Goal: Task Accomplishment & Management: Use online tool/utility

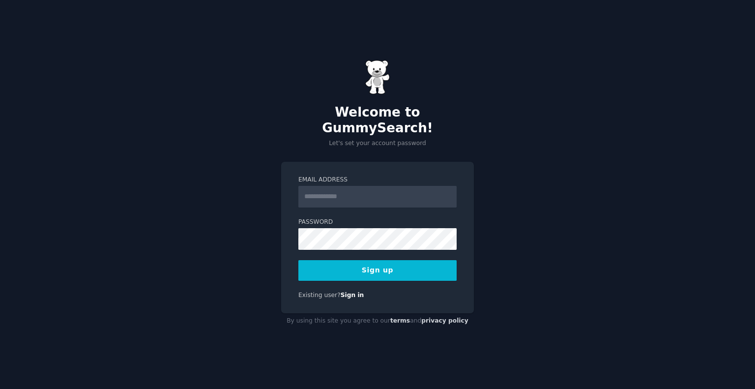
click at [328, 192] on input "Email Address" at bounding box center [377, 197] width 158 height 22
type input "**********"
click at [355, 261] on button "Sign up" at bounding box center [377, 270] width 158 height 21
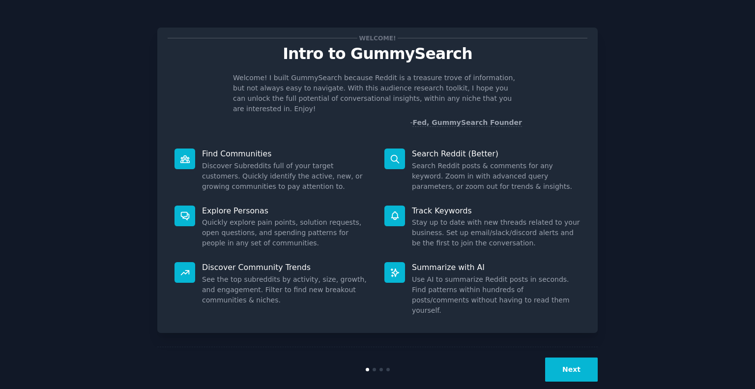
click at [563, 357] on button "Next" at bounding box center [571, 369] width 53 height 24
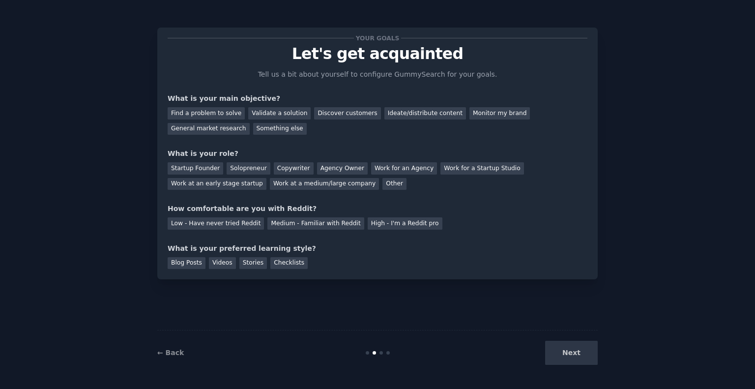
click at [563, 348] on div "Next" at bounding box center [523, 352] width 147 height 24
click at [225, 113] on div "Find a problem to solve" at bounding box center [206, 113] width 77 height 12
click at [382, 186] on div "Other" at bounding box center [394, 184] width 24 height 12
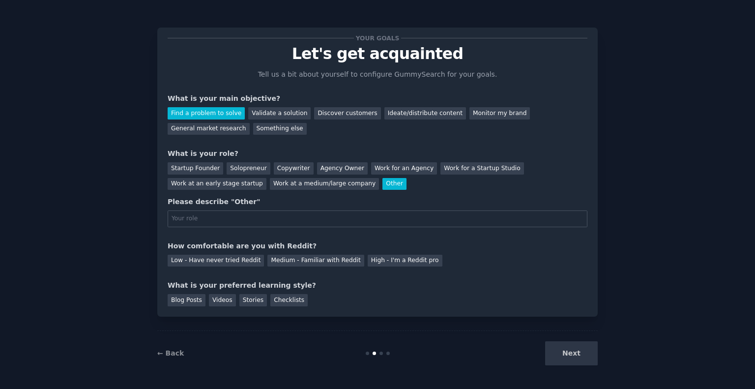
click at [382, 186] on div "Other" at bounding box center [394, 184] width 24 height 12
click at [251, 171] on div "Solopreneur" at bounding box center [247, 168] width 43 height 12
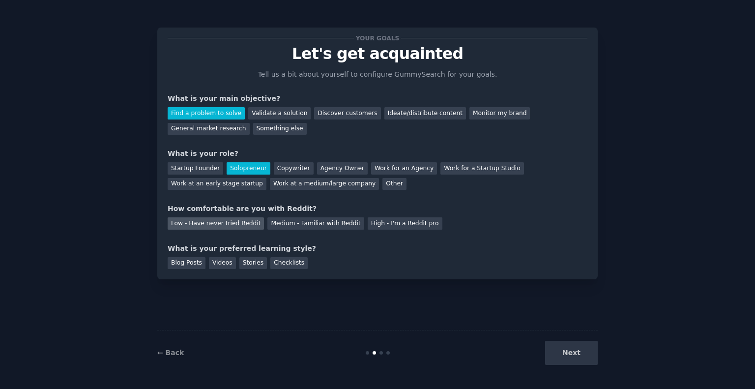
click at [244, 224] on div "Low - Have never tried Reddit" at bounding box center [216, 223] width 96 height 12
click at [220, 262] on div "Videos" at bounding box center [222, 263] width 27 height 12
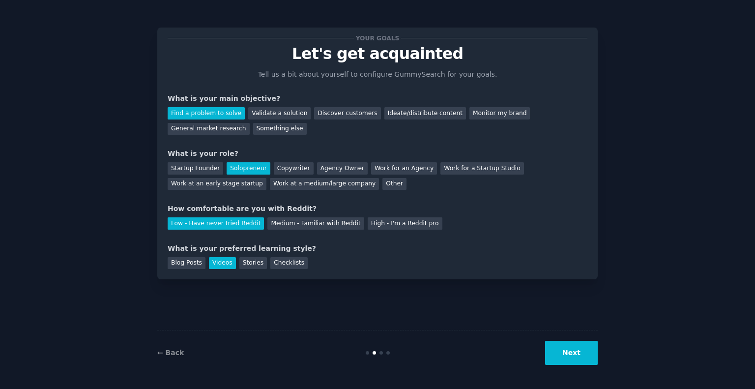
click at [570, 354] on button "Next" at bounding box center [571, 352] width 53 height 24
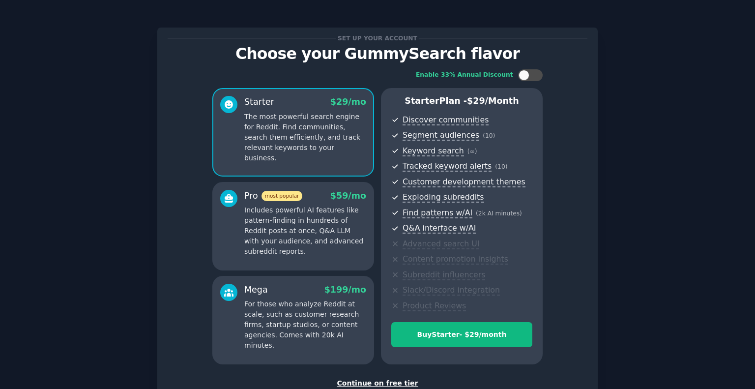
click at [397, 384] on div "Continue on free tier" at bounding box center [378, 383] width 420 height 10
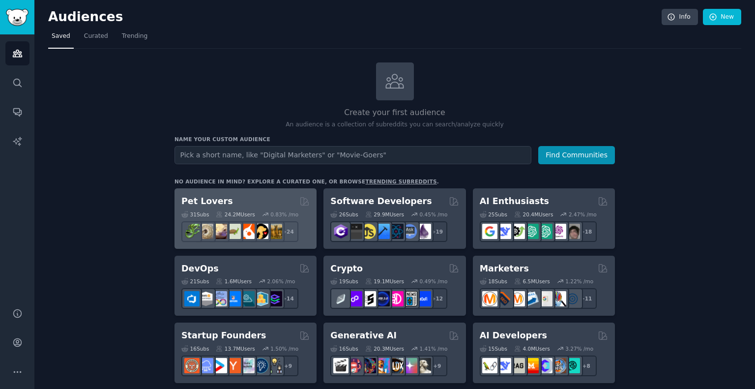
click at [212, 201] on h2 "Pet Lovers" at bounding box center [207, 201] width 52 height 12
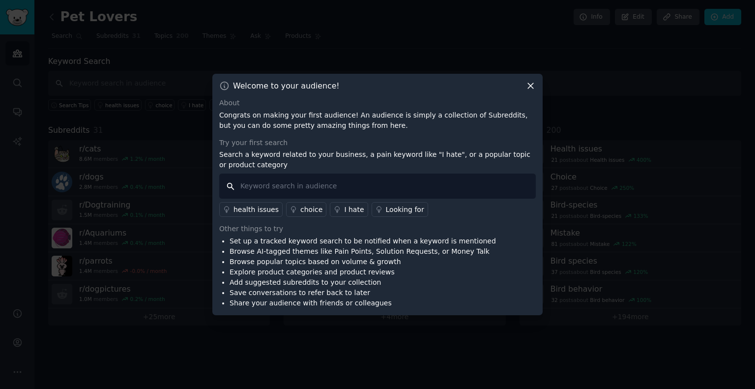
click at [265, 189] on input "text" at bounding box center [377, 185] width 316 height 25
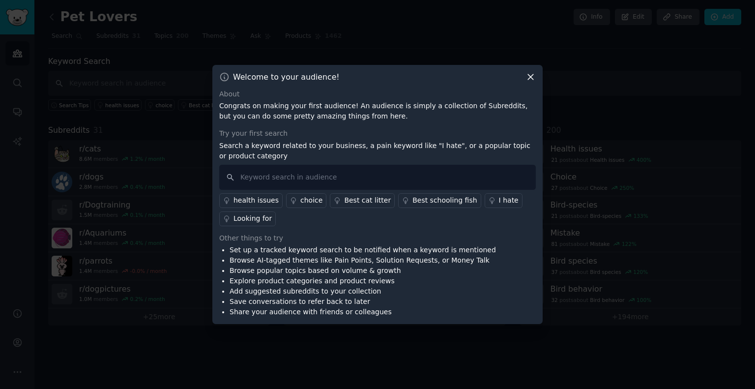
click at [348, 202] on div "Best cat litter" at bounding box center [367, 200] width 47 height 10
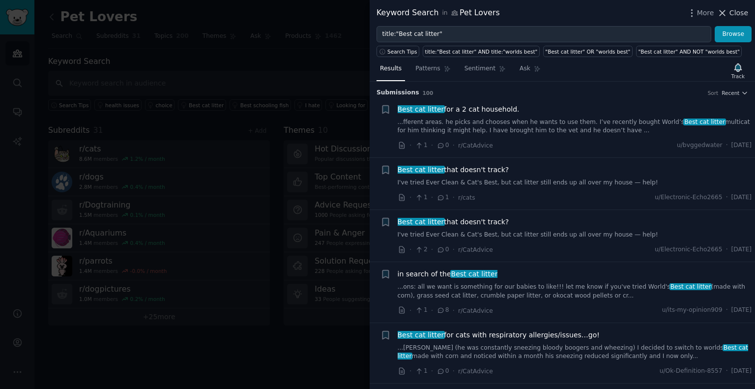
click at [735, 15] on span "Close" at bounding box center [738, 13] width 19 height 10
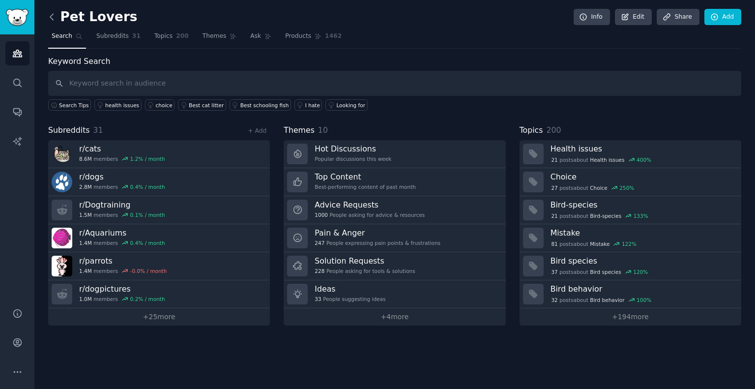
click at [48, 15] on icon at bounding box center [52, 17] width 10 height 10
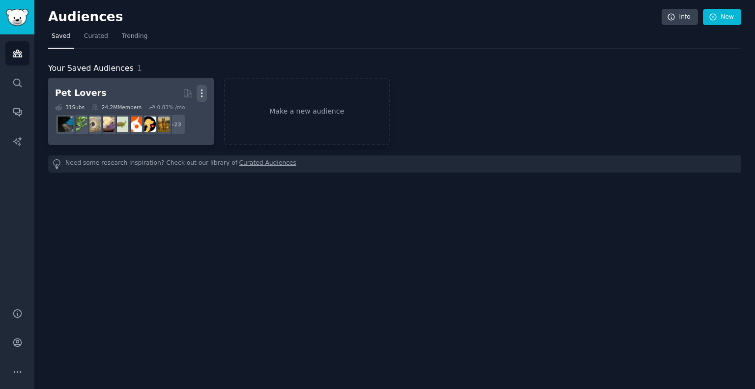
click at [202, 95] on icon "button" at bounding box center [201, 93] width 1 height 7
click at [182, 112] on p "Delete" at bounding box center [175, 114] width 23 height 10
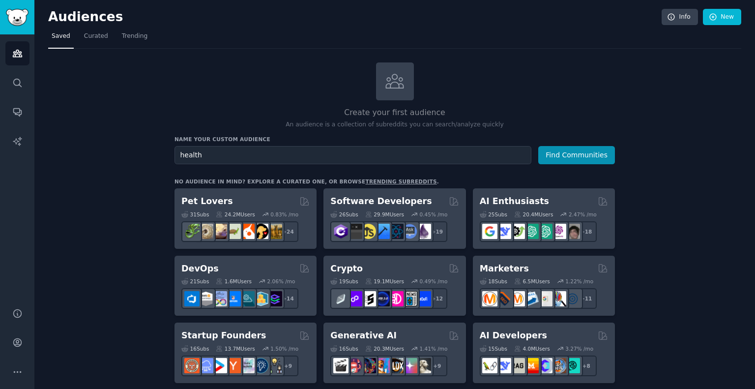
type input "health"
click at [538, 146] on button "Find Communities" at bounding box center [576, 155] width 77 height 18
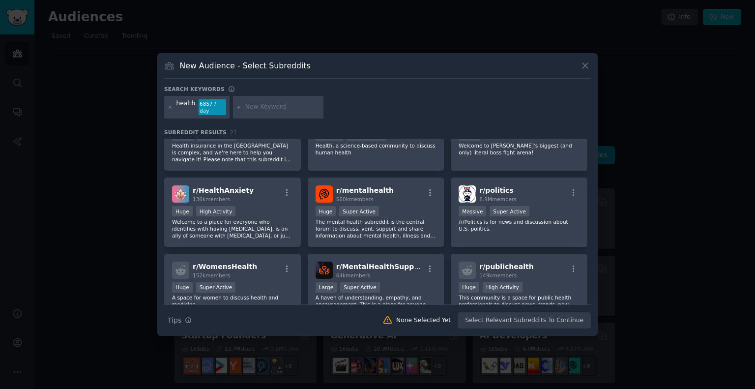
scroll to position [39, 0]
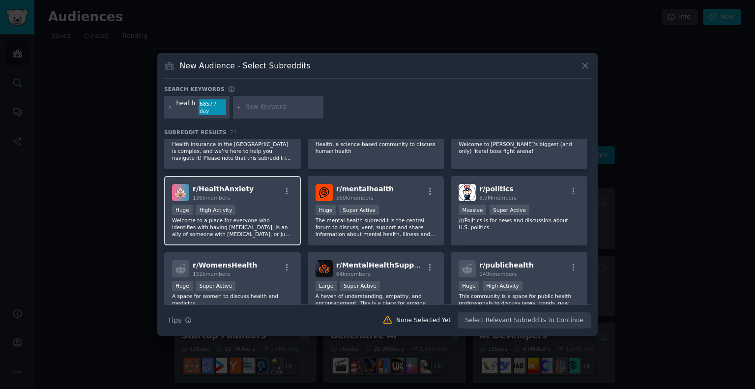
click at [274, 190] on div "r/ HealthAnxiety 136k members" at bounding box center [232, 192] width 121 height 17
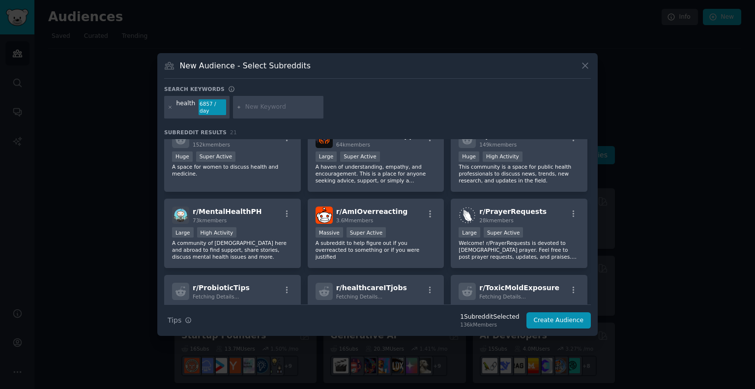
scroll to position [169, 0]
click at [583, 68] on icon at bounding box center [585, 65] width 10 height 10
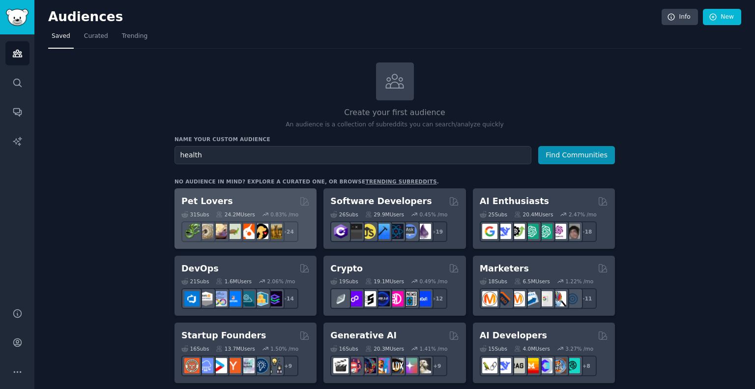
click at [234, 204] on div "Pet Lovers Curated by GummySearch" at bounding box center [245, 201] width 128 height 12
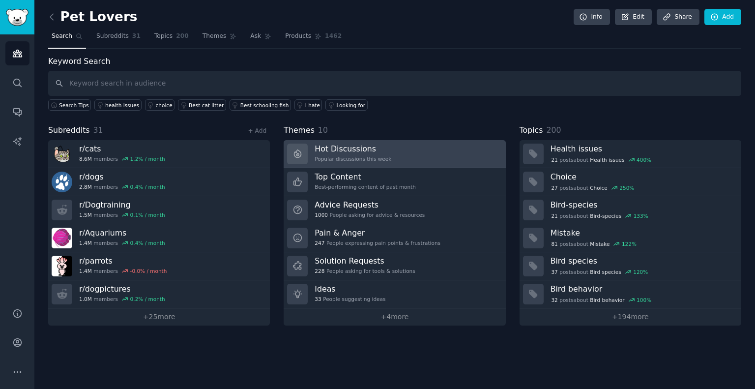
click at [400, 159] on link "Hot Discussions Popular discussions this week" at bounding box center [394, 154] width 222 height 28
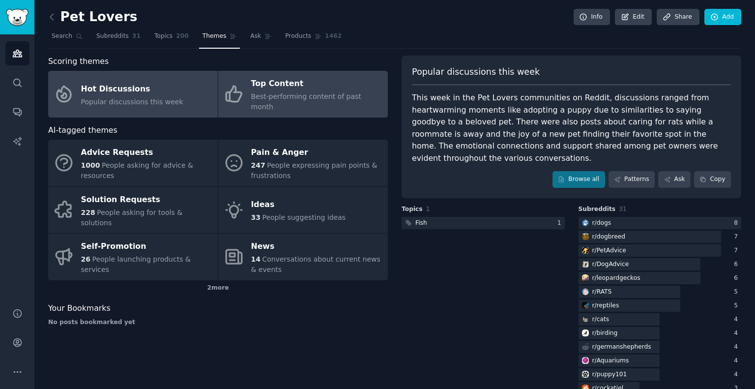
click at [257, 89] on div "Top Content" at bounding box center [317, 84] width 132 height 16
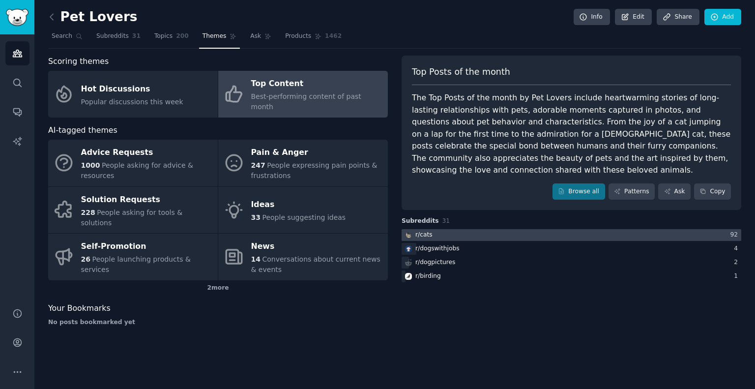
click at [462, 229] on div at bounding box center [570, 235] width 339 height 12
